Goal: Task Accomplishment & Management: Manage account settings

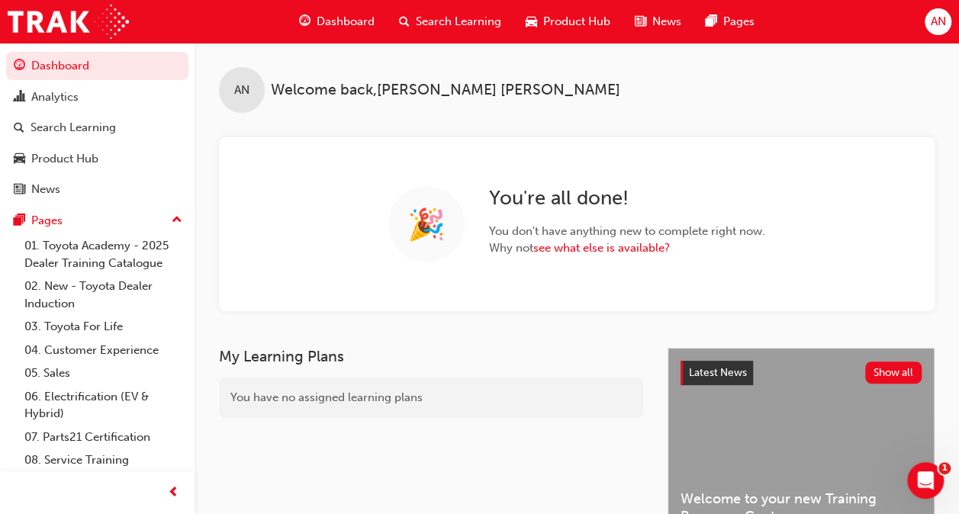
click at [441, 20] on span "Search Learning" at bounding box center [458, 22] width 85 height 18
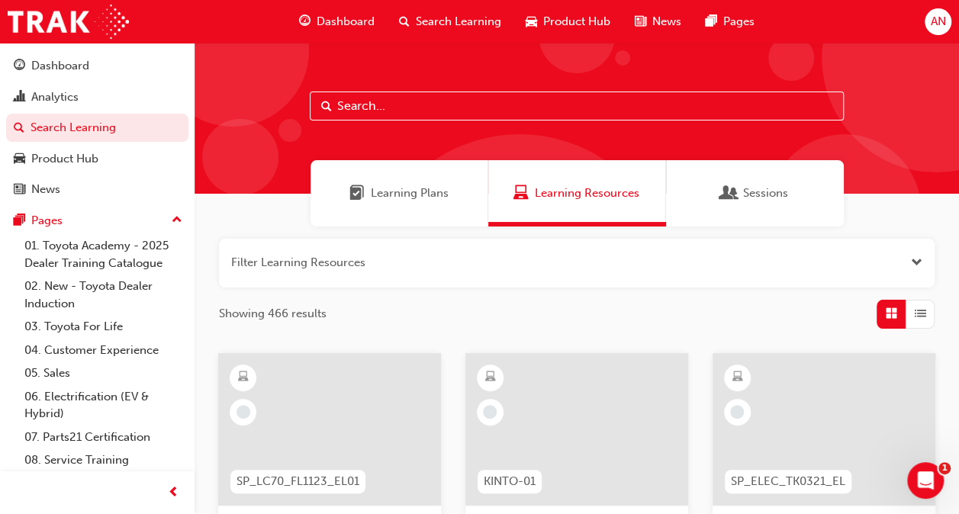
click at [405, 104] on input "text" at bounding box center [577, 106] width 534 height 29
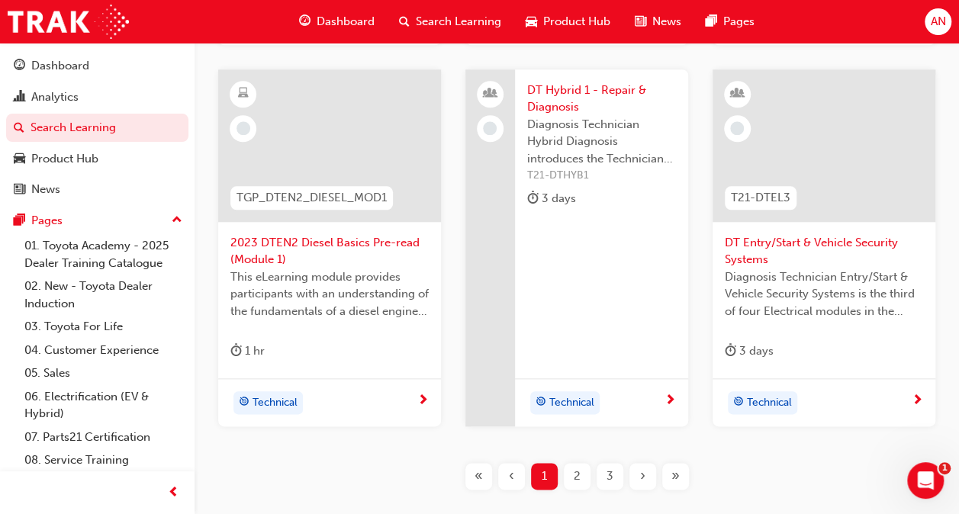
scroll to position [762, 0]
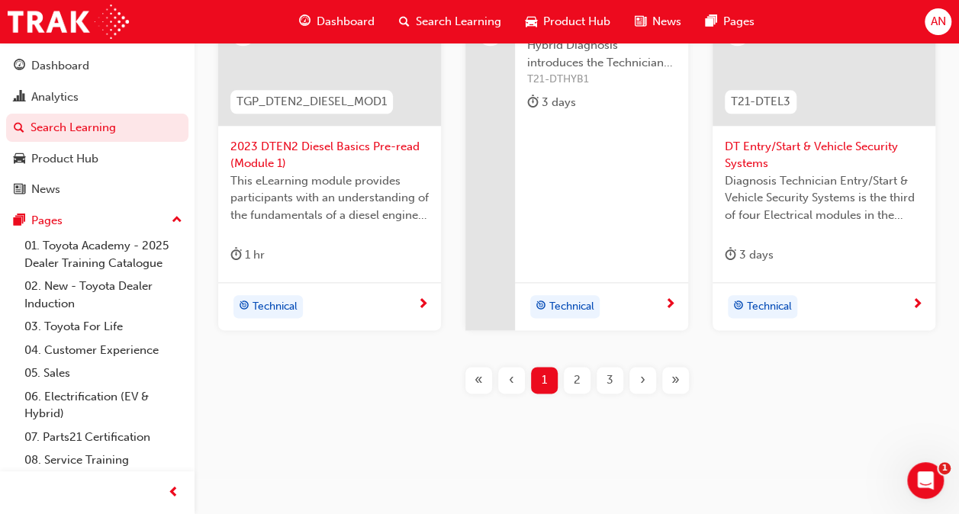
type input "dt"
click at [604, 379] on div "3" at bounding box center [610, 380] width 27 height 27
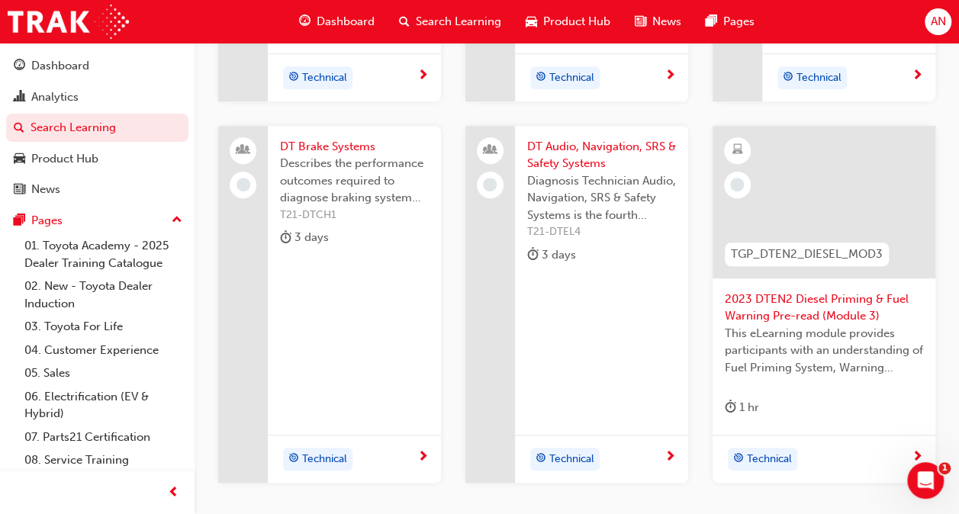
scroll to position [609, 0]
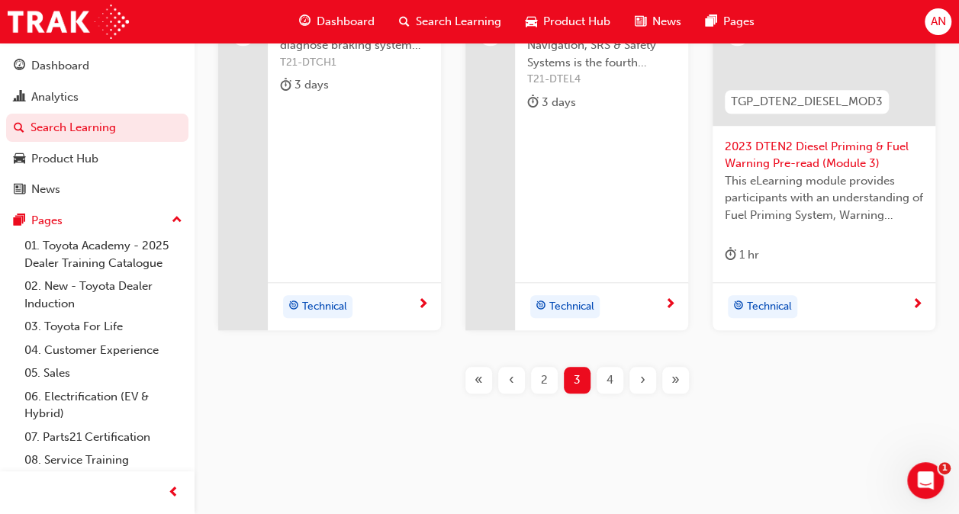
click at [550, 371] on div "2" at bounding box center [544, 380] width 27 height 27
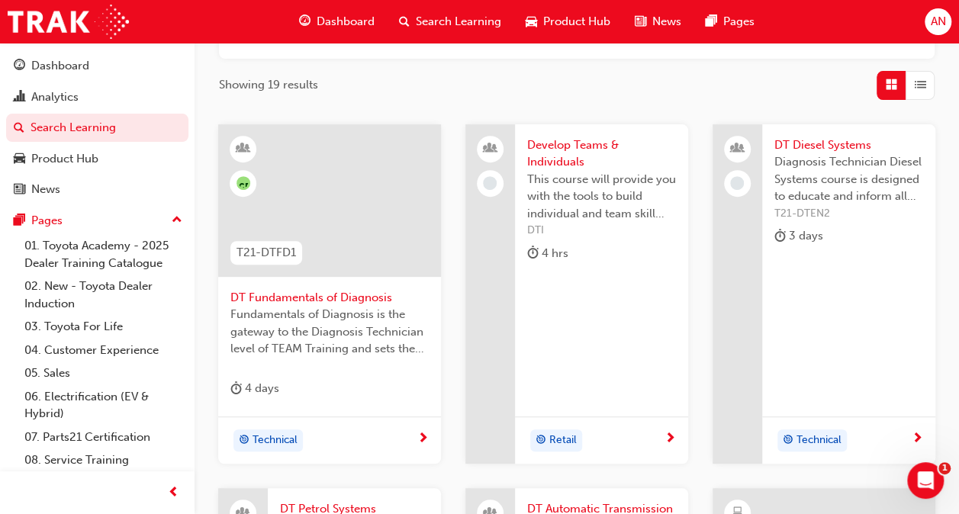
scroll to position [227, 0]
click at [401, 295] on span "DT Fundamentals of Diagnosis" at bounding box center [330, 300] width 198 height 18
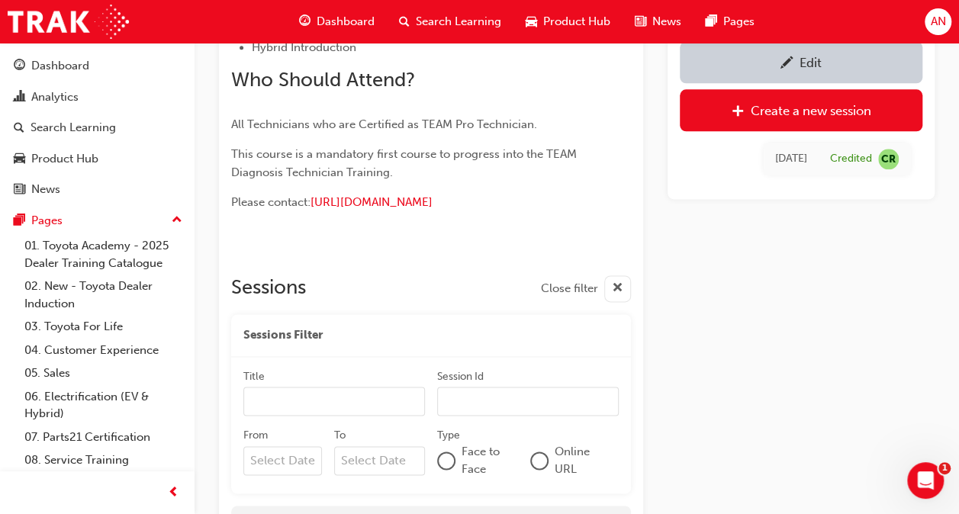
scroll to position [1038, 0]
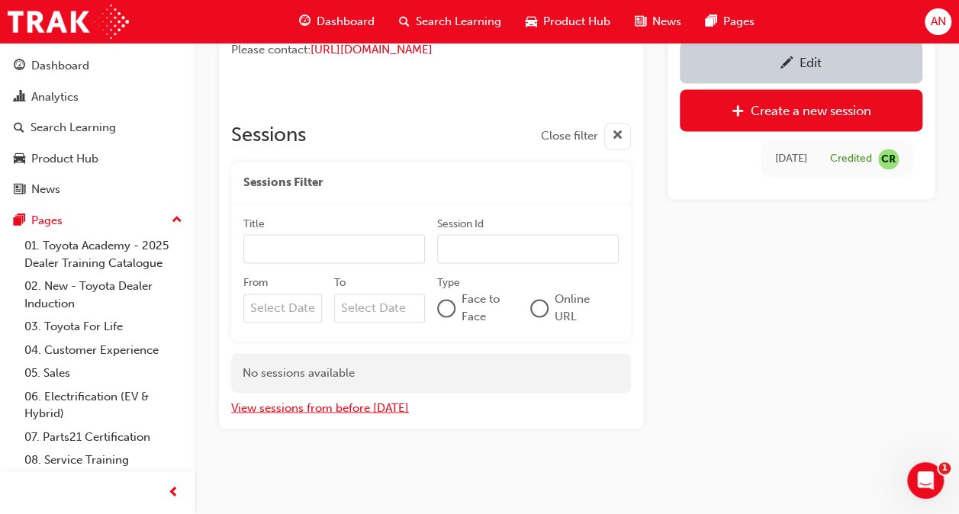
click at [385, 409] on button "View sessions from before [DATE]" at bounding box center [320, 408] width 178 height 18
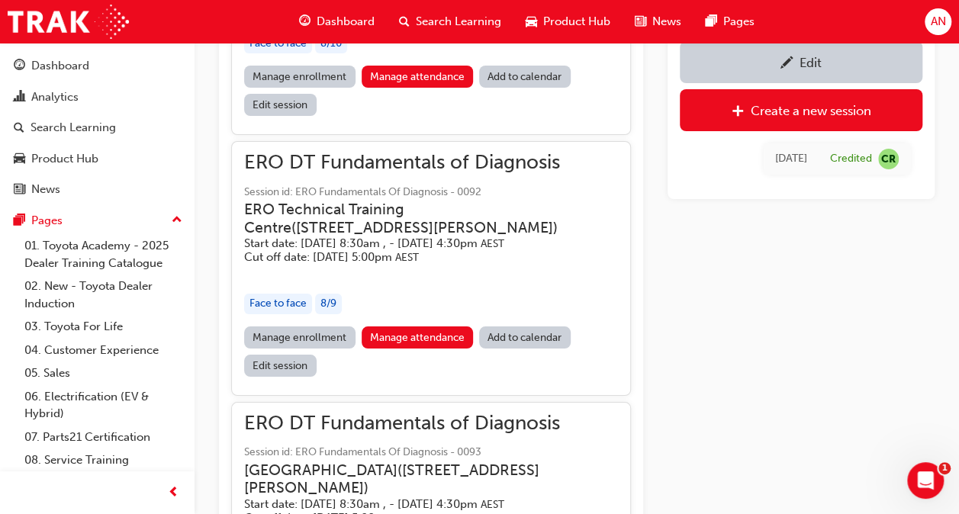
scroll to position [25326, 0]
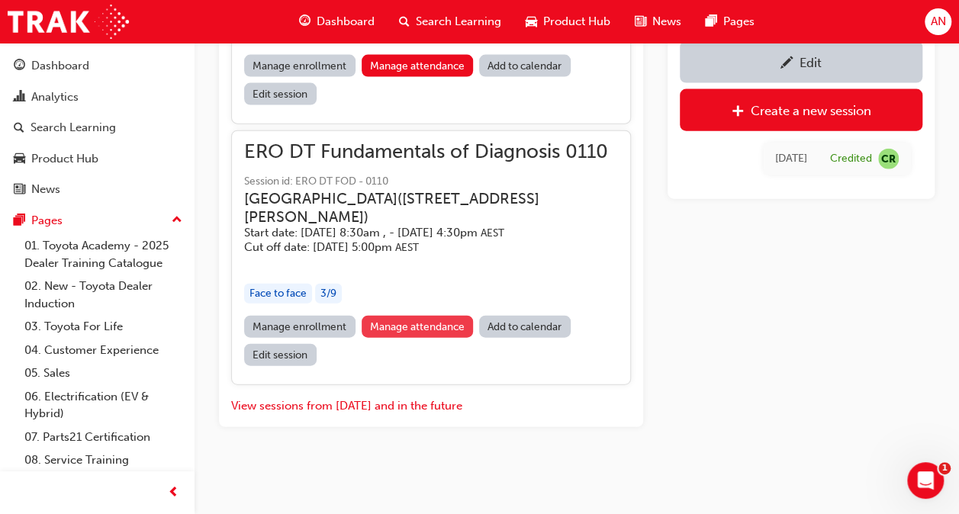
click at [437, 327] on link "Manage attendance" at bounding box center [418, 327] width 112 height 22
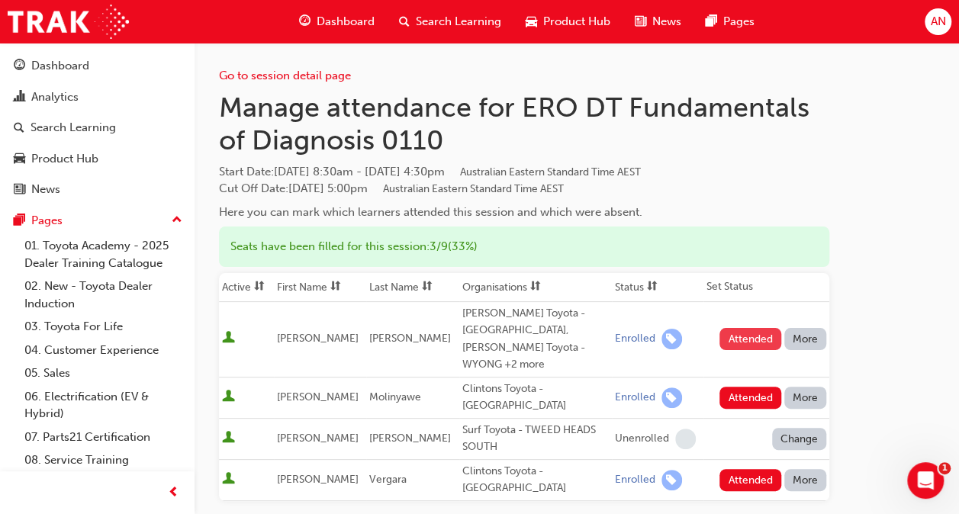
click at [728, 328] on button "Attended" at bounding box center [751, 339] width 62 height 22
click at [742, 387] on button "Attended" at bounding box center [751, 398] width 62 height 22
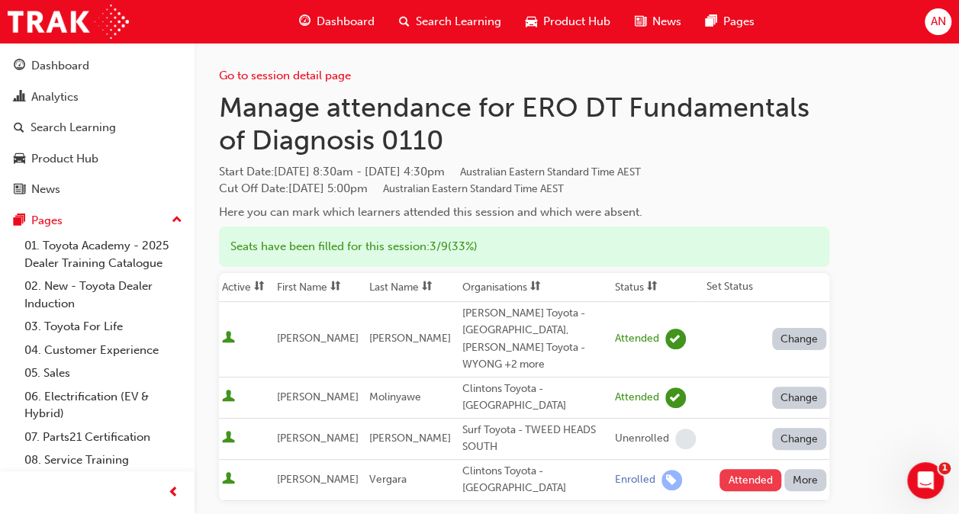
click at [741, 469] on button "Attended" at bounding box center [751, 480] width 62 height 22
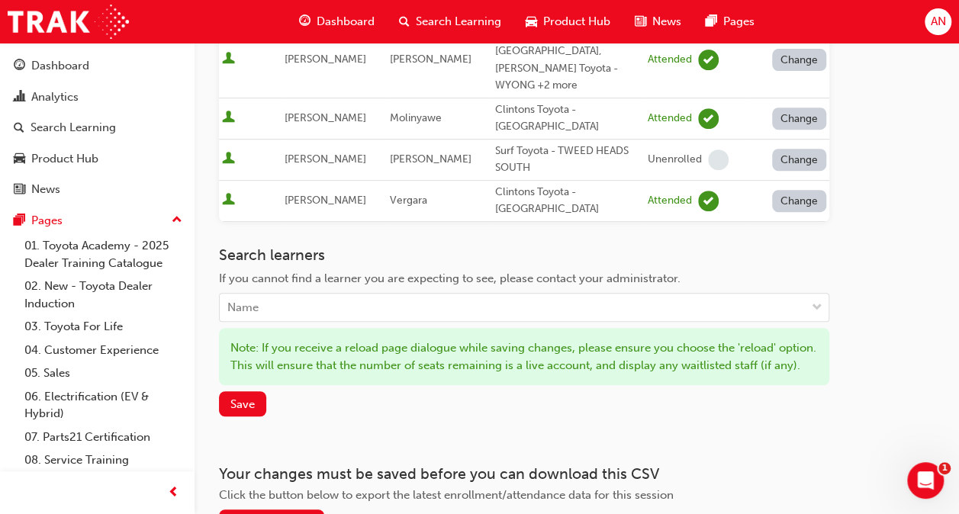
scroll to position [305, 0]
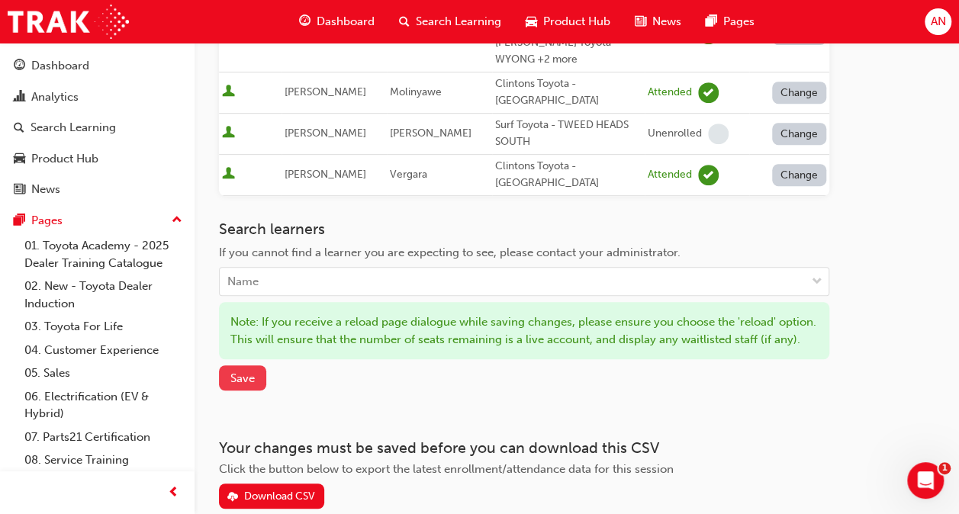
click at [252, 374] on span "Save" at bounding box center [243, 379] width 24 height 14
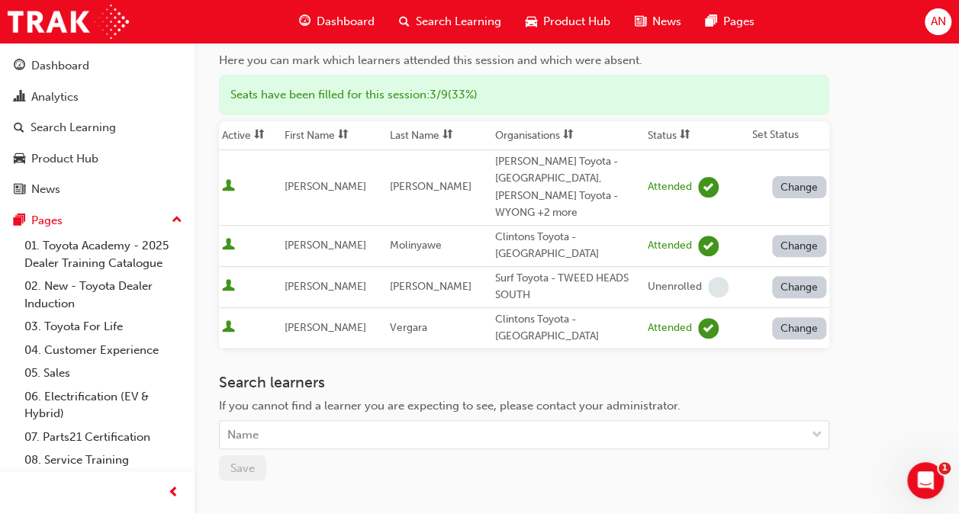
scroll to position [0, 0]
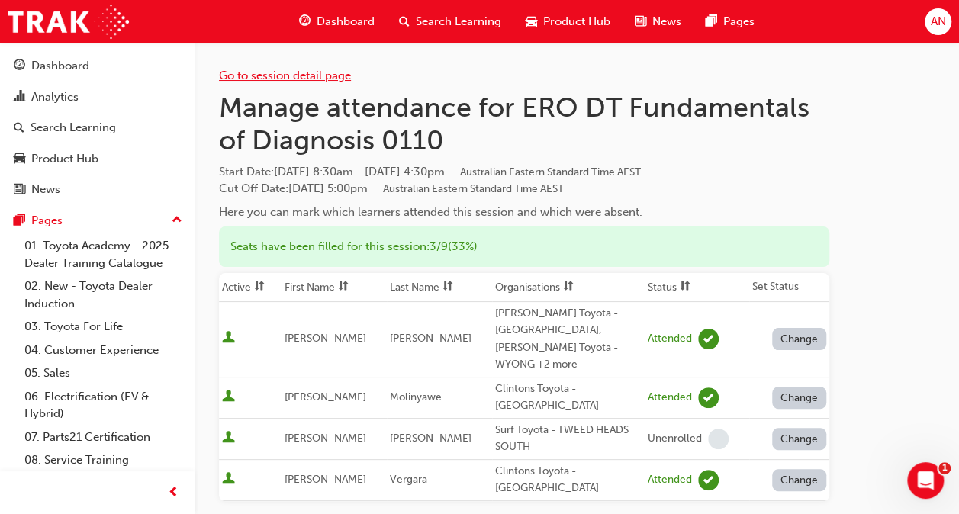
click at [332, 73] on link "Go to session detail page" at bounding box center [285, 76] width 132 height 14
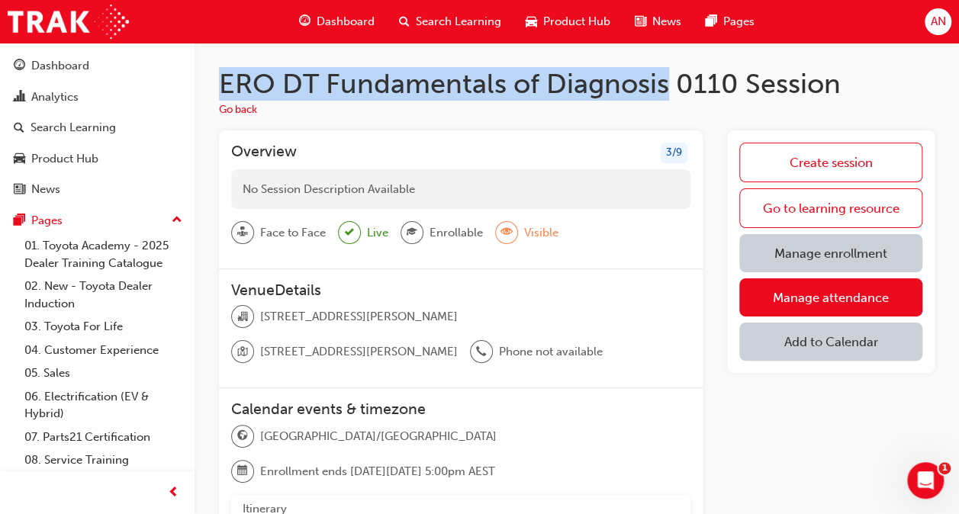
drag, startPoint x: 667, startPoint y: 87, endPoint x: 221, endPoint y: 91, distance: 446.5
click at [221, 91] on h1 "ERO DT Fundamentals of Diagnosis 0110 Session" at bounding box center [577, 84] width 716 height 34
copy h1 "ERO DT Fundamentals of Diagnosis"
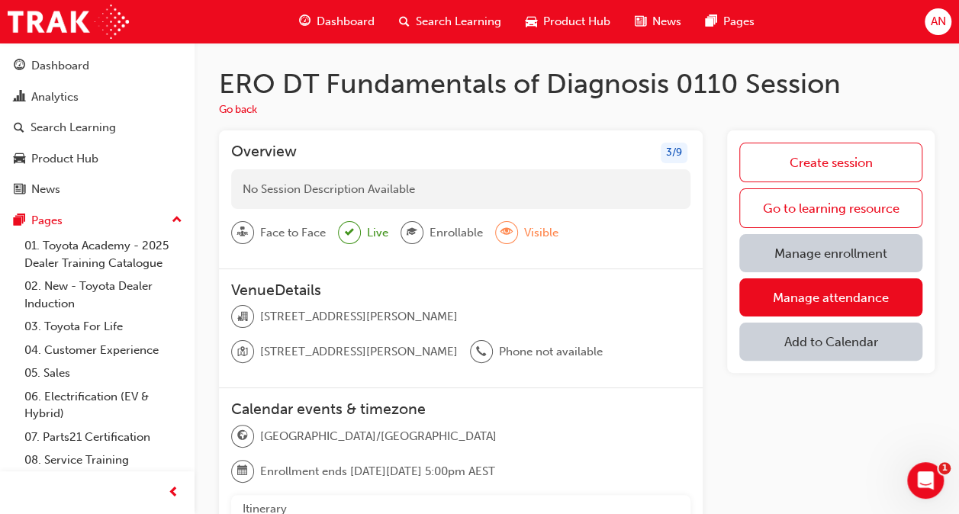
click at [563, 151] on div "Overview 3 / 9" at bounding box center [460, 156] width 459 height 27
